Goal: Find specific page/section: Find specific page/section

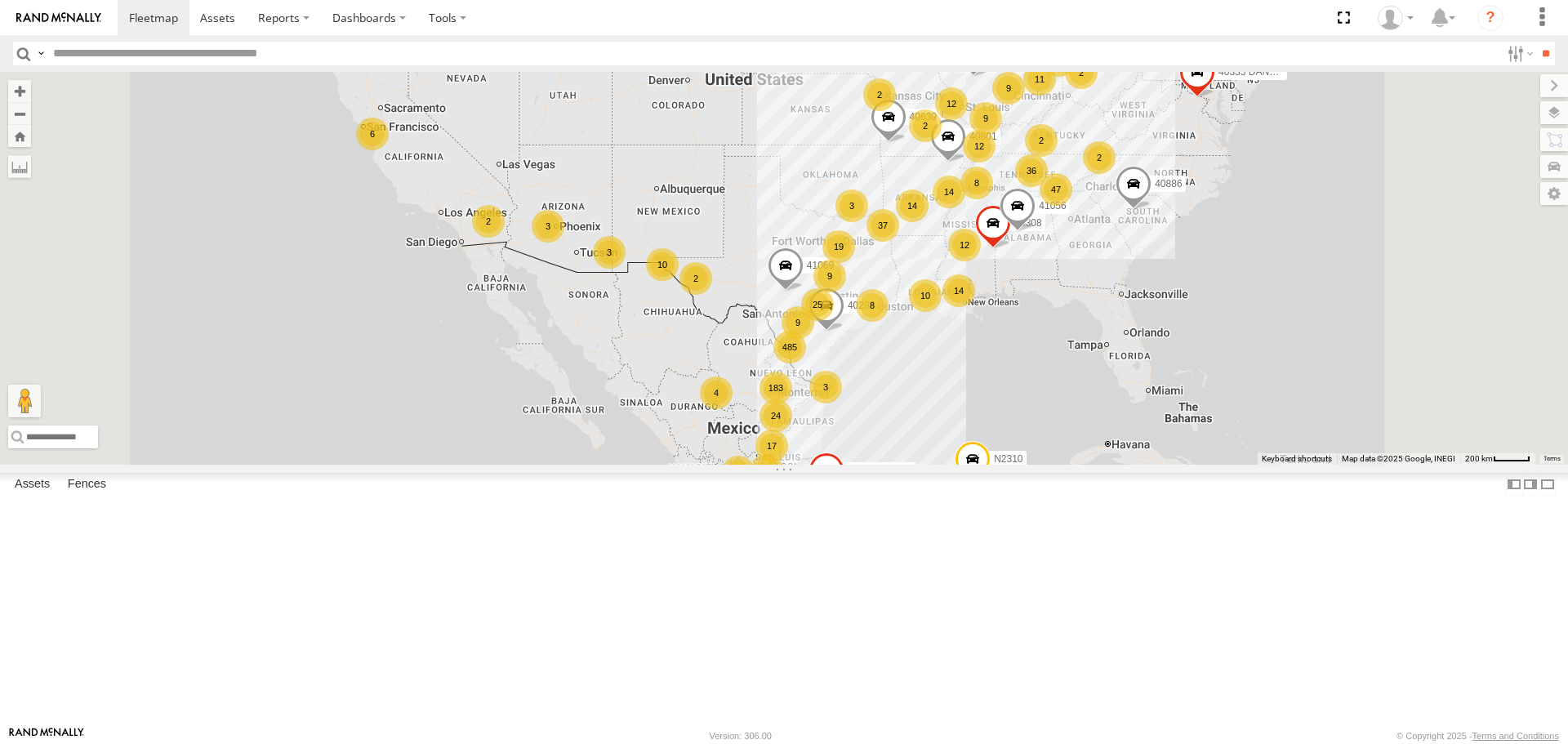
click at [297, 50] on input "text" at bounding box center [774, 53] width 1454 height 24
type input "*****"
click at [1536, 42] on input "**" at bounding box center [1545, 53] width 19 height 24
